Goal: Find specific page/section: Find specific page/section

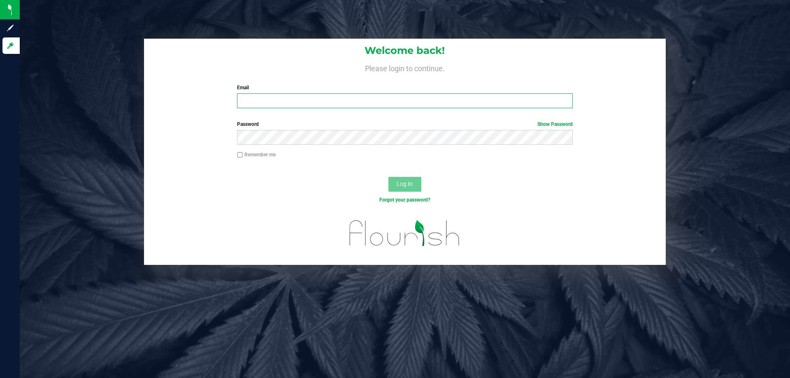
click at [258, 99] on input "Email" at bounding box center [404, 100] width 335 height 15
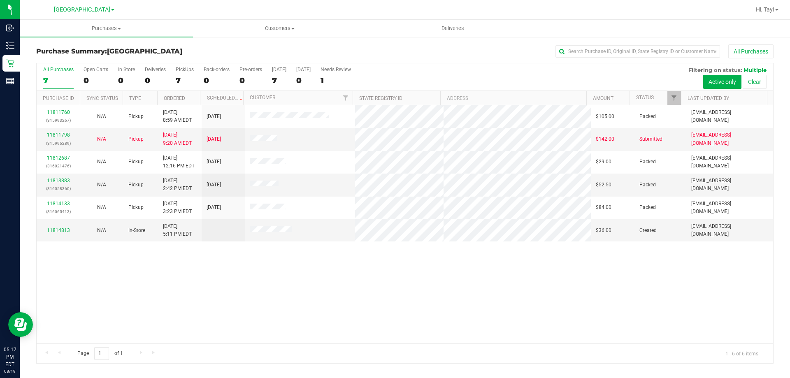
click at [175, 285] on div "11811760 (315993267) N/A Pickup [DATE] 8:59 AM EDT 8/19/2025 $105.00 Packed [EM…" at bounding box center [405, 224] width 737 height 238
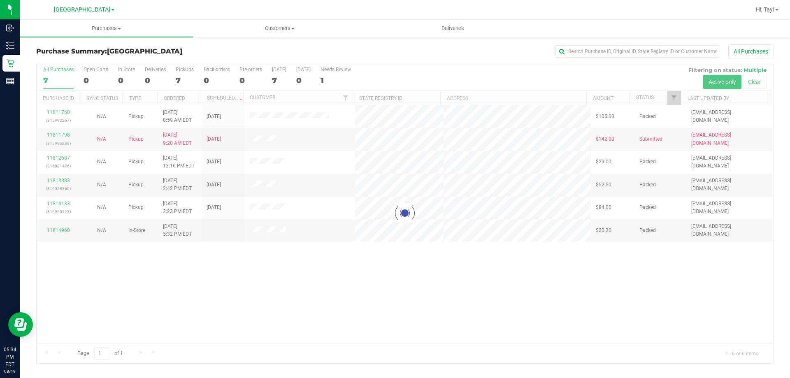
click at [317, 304] on div at bounding box center [405, 213] width 737 height 300
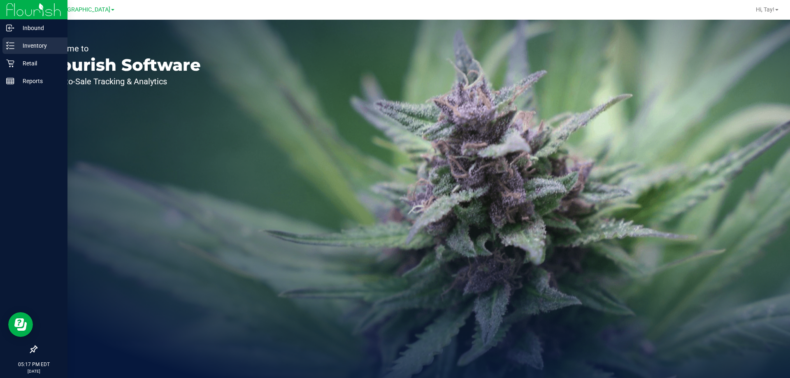
click at [25, 54] on div "Inventory" at bounding box center [34, 45] width 65 height 16
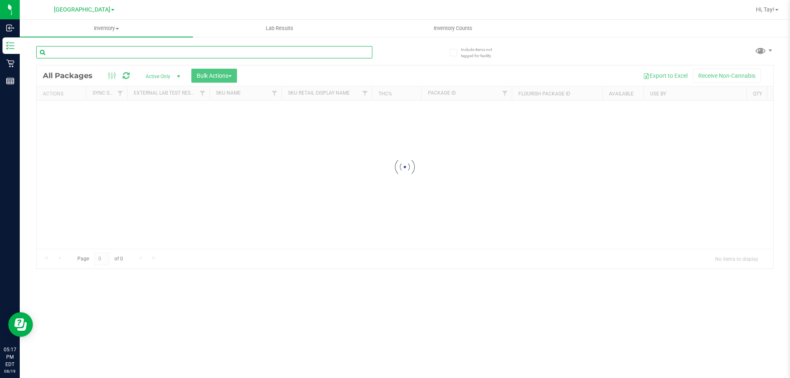
click at [106, 54] on input "text" at bounding box center [204, 52] width 336 height 12
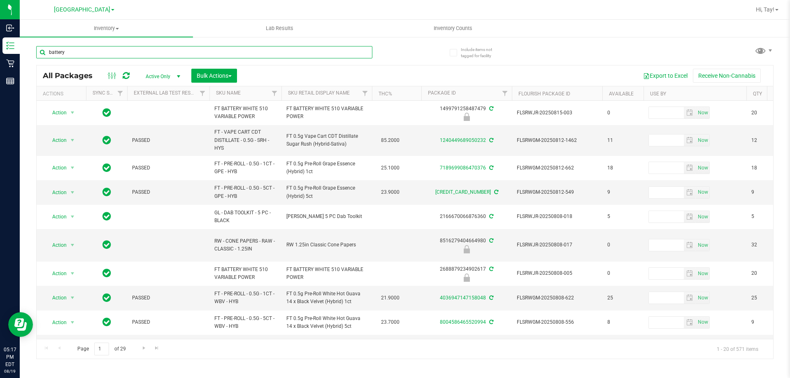
type input "battery"
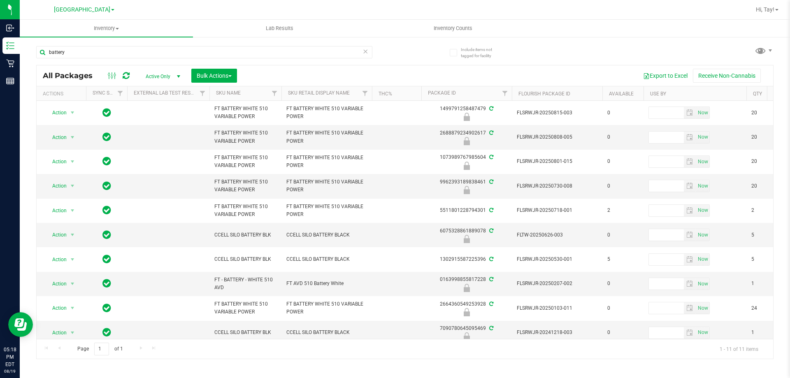
click at [354, 97] on th "Sku Retail Display Name" at bounding box center [327, 93] width 91 height 14
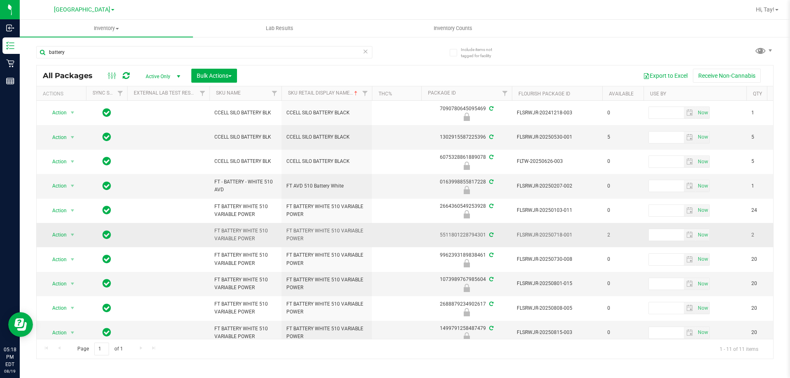
click at [411, 228] on td at bounding box center [396, 235] width 49 height 24
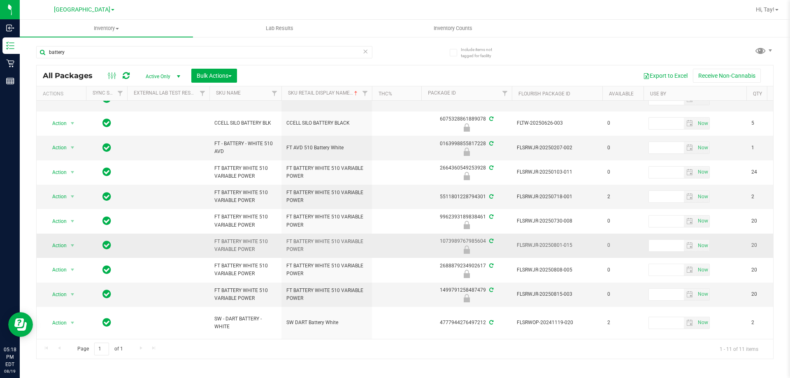
scroll to position [44, 0]
click at [273, 79] on div "Export to Excel Receive Non-Cannabis" at bounding box center [505, 76] width 524 height 14
click at [183, 49] on input "battery" at bounding box center [204, 52] width 336 height 12
